Goal: Transaction & Acquisition: Book appointment/travel/reservation

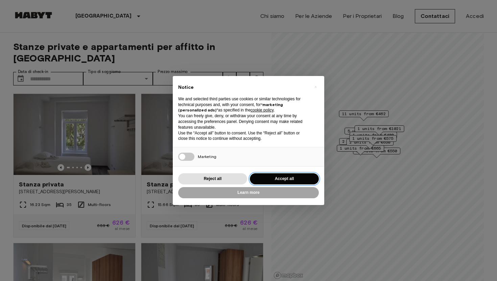
click at [290, 177] on button "Accept all" at bounding box center [284, 178] width 69 height 11
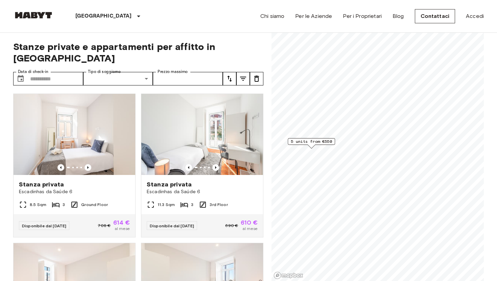
click at [321, 141] on span "5 units from €550" at bounding box center [311, 142] width 41 height 6
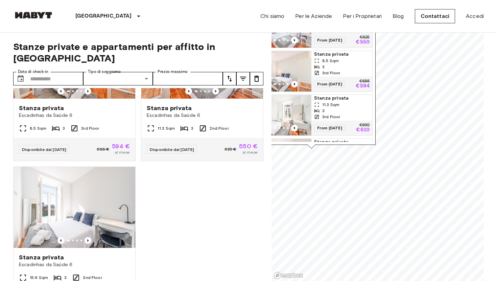
scroll to position [128, 0]
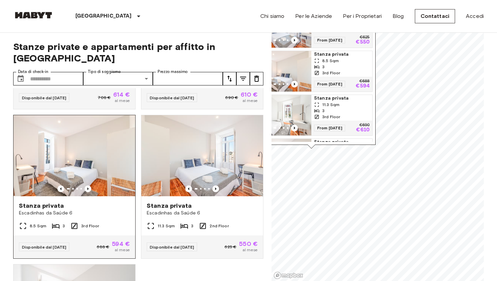
click at [114, 162] on img at bounding box center [75, 155] width 122 height 81
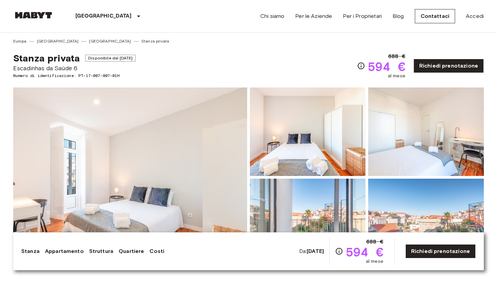
click at [117, 164] on img at bounding box center [130, 177] width 234 height 180
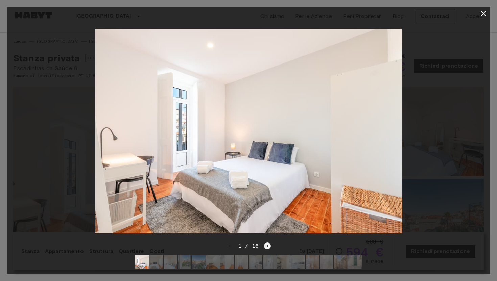
click at [268, 247] on icon "Next image" at bounding box center [267, 246] width 7 height 7
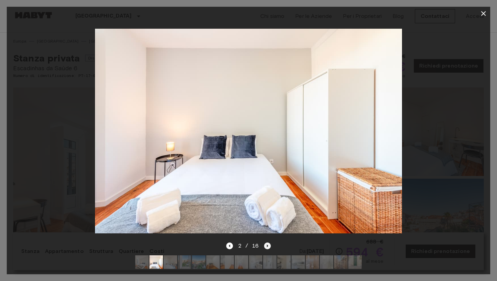
click at [268, 247] on icon "Next image" at bounding box center [267, 246] width 7 height 7
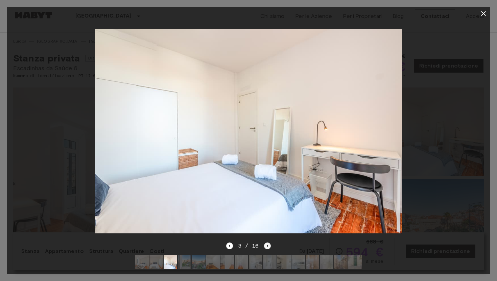
click at [268, 247] on icon "Next image" at bounding box center [267, 246] width 7 height 7
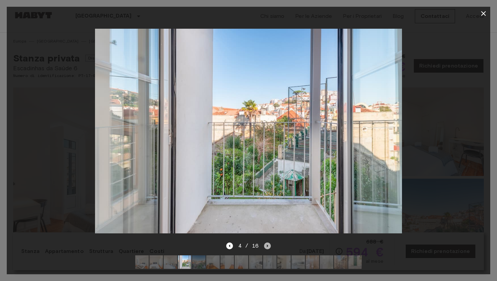
click at [268, 247] on icon "Next image" at bounding box center [267, 246] width 7 height 7
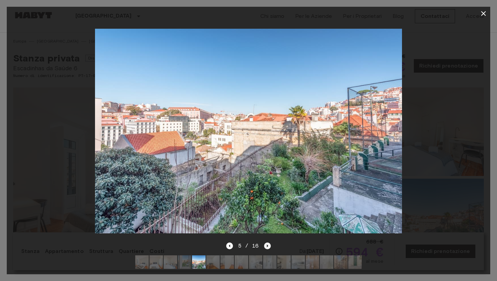
click at [268, 247] on icon "Next image" at bounding box center [267, 246] width 7 height 7
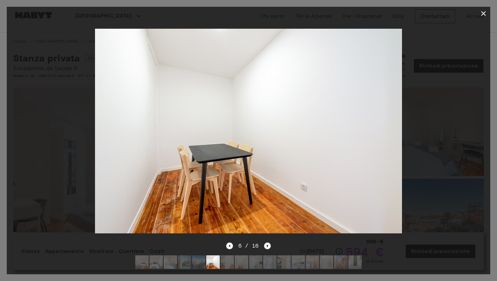
click at [268, 247] on icon "Next image" at bounding box center [267, 246] width 7 height 7
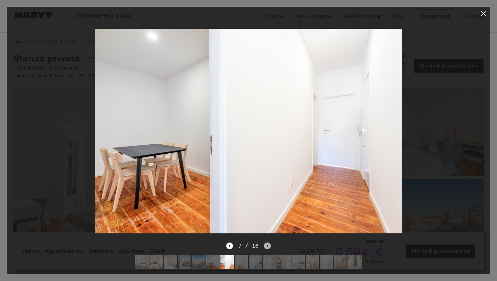
click at [268, 247] on icon "Next image" at bounding box center [267, 246] width 7 height 7
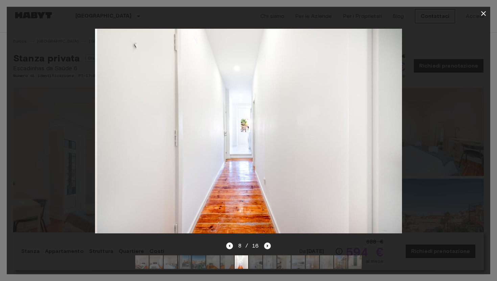
click at [268, 247] on icon "Next image" at bounding box center [267, 246] width 7 height 7
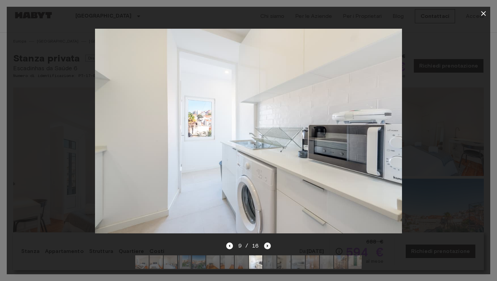
click at [268, 247] on icon "Next image" at bounding box center [267, 246] width 7 height 7
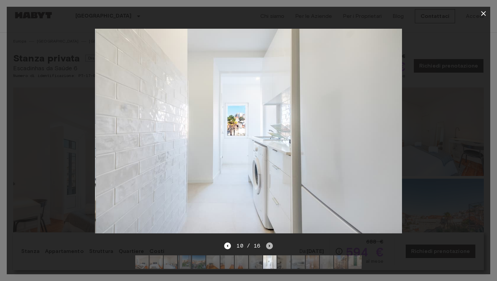
click at [268, 247] on icon "Next image" at bounding box center [269, 246] width 7 height 7
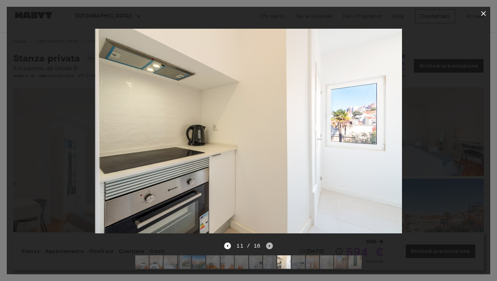
click at [268, 247] on icon "Next image" at bounding box center [269, 246] width 7 height 7
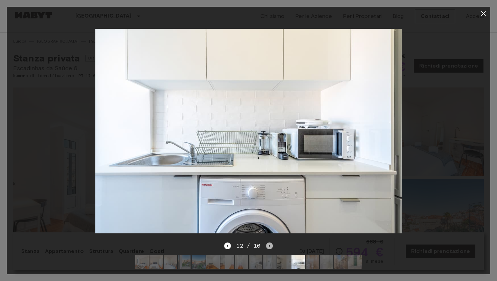
click at [268, 247] on icon "Next image" at bounding box center [269, 246] width 7 height 7
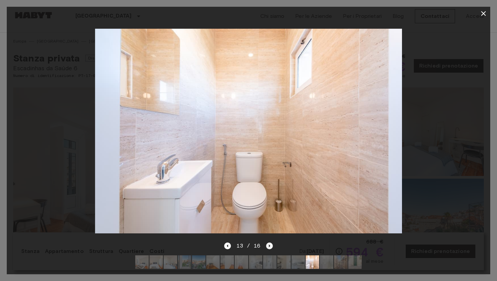
click at [268, 247] on icon "Next image" at bounding box center [269, 246] width 7 height 7
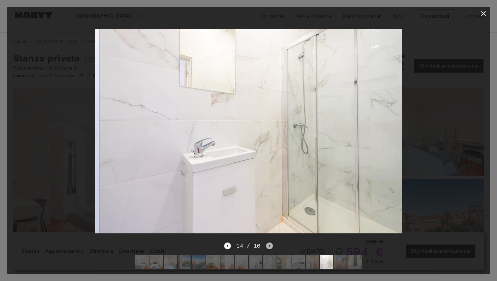
click at [268, 247] on icon "Next image" at bounding box center [269, 246] width 7 height 7
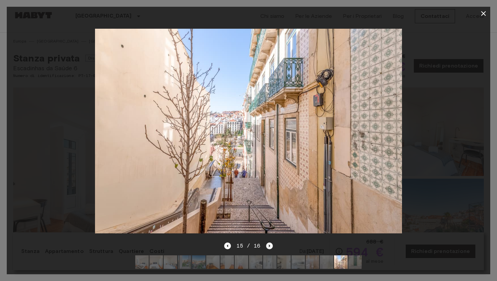
click at [268, 247] on icon "Next image" at bounding box center [269, 246] width 7 height 7
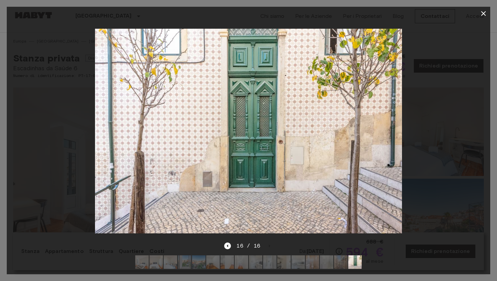
click at [473, 137] on div at bounding box center [248, 131] width 483 height 222
click at [484, 14] on icon "button" at bounding box center [483, 13] width 8 height 8
